Goal: Browse casually

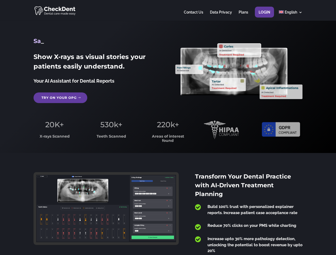
click at [168, 128] on span "220k+" at bounding box center [168, 124] width 22 height 9
click at [168, 10] on div at bounding box center [168, 10] width 269 height 21
click at [168, 128] on span "220k+" at bounding box center [168, 124] width 22 height 9
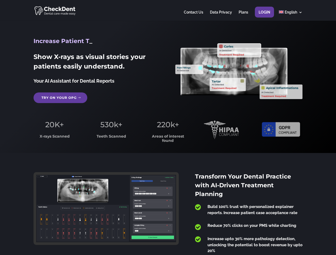
click at [168, 10] on div at bounding box center [168, 10] width 269 height 21
